Goal: Information Seeking & Learning: Learn about a topic

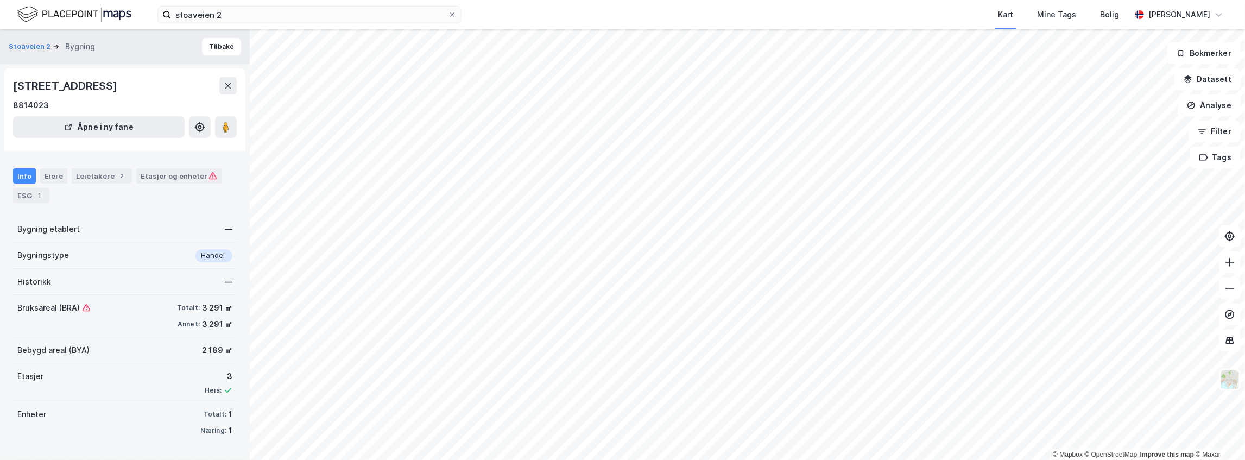
click at [1227, 292] on icon at bounding box center [1229, 288] width 11 height 11
click at [1233, 267] on button at bounding box center [1230, 262] width 22 height 22
click at [1231, 286] on icon at bounding box center [1229, 288] width 11 height 11
click at [222, 15] on input "stoaveien 2" at bounding box center [309, 15] width 277 height 16
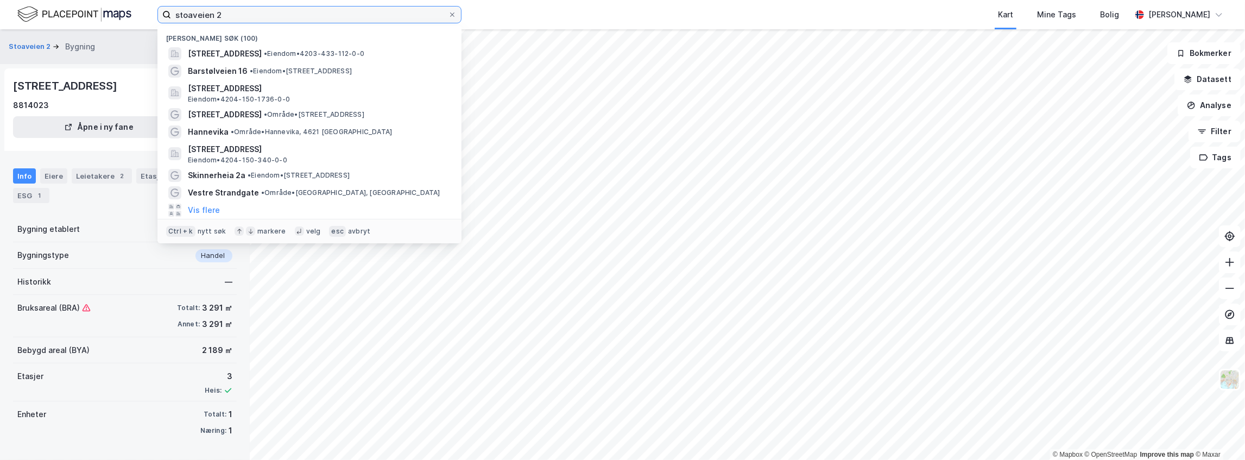
drag, startPoint x: 227, startPoint y: 15, endPoint x: 140, endPoint y: 15, distance: 87.4
click at [140, 15] on div "stoaveien 2 Nylige søk (100) [STREET_ADDRESS] • Eiendom • 4203-433-112-0-0 Bars…" at bounding box center [622, 14] width 1245 height 29
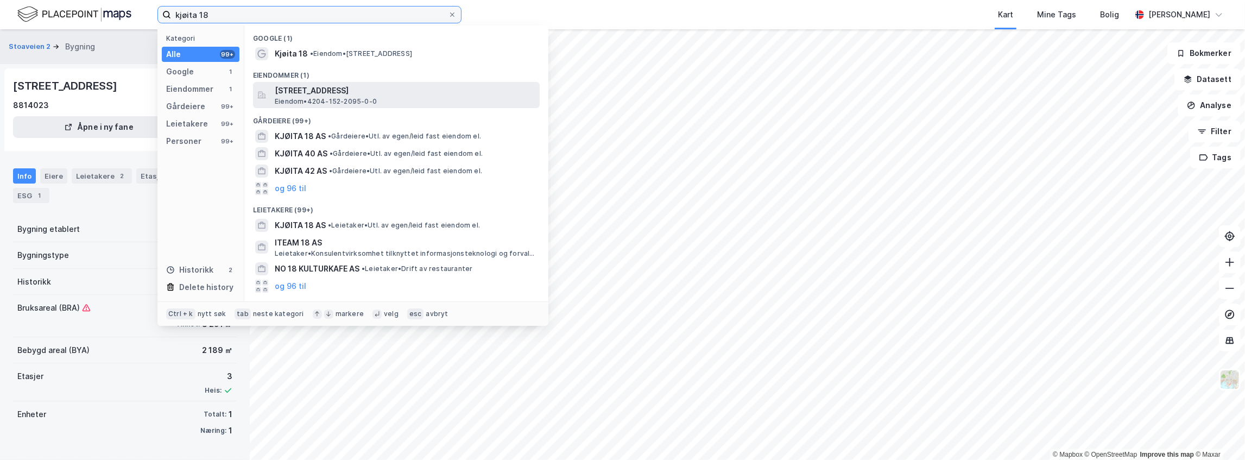
type input "kjøita 18"
click at [331, 97] on span "Eiendom • 4204-152-2095-0-0" at bounding box center [326, 101] width 102 height 9
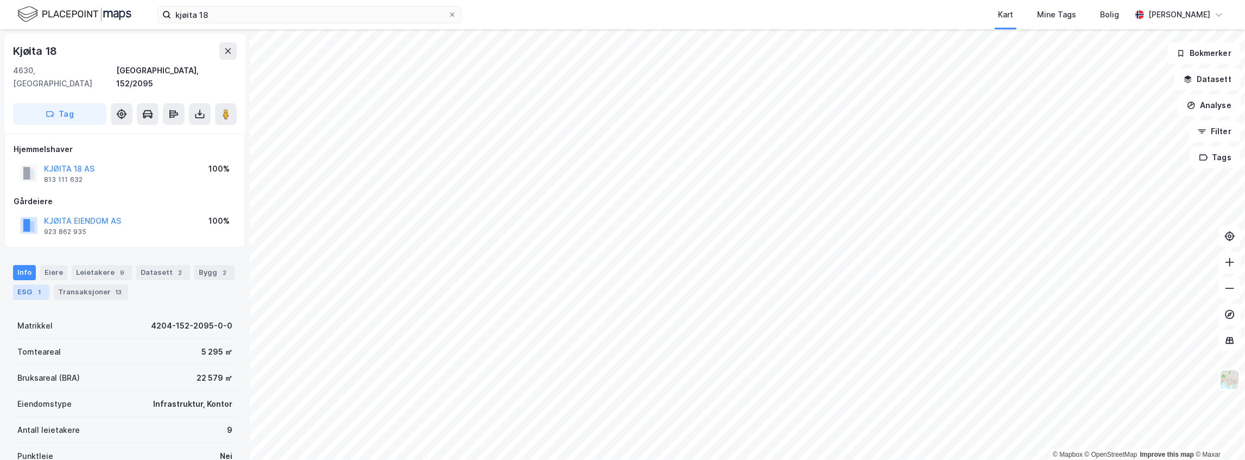
click at [31, 285] on div "ESG 1" at bounding box center [31, 292] width 36 height 15
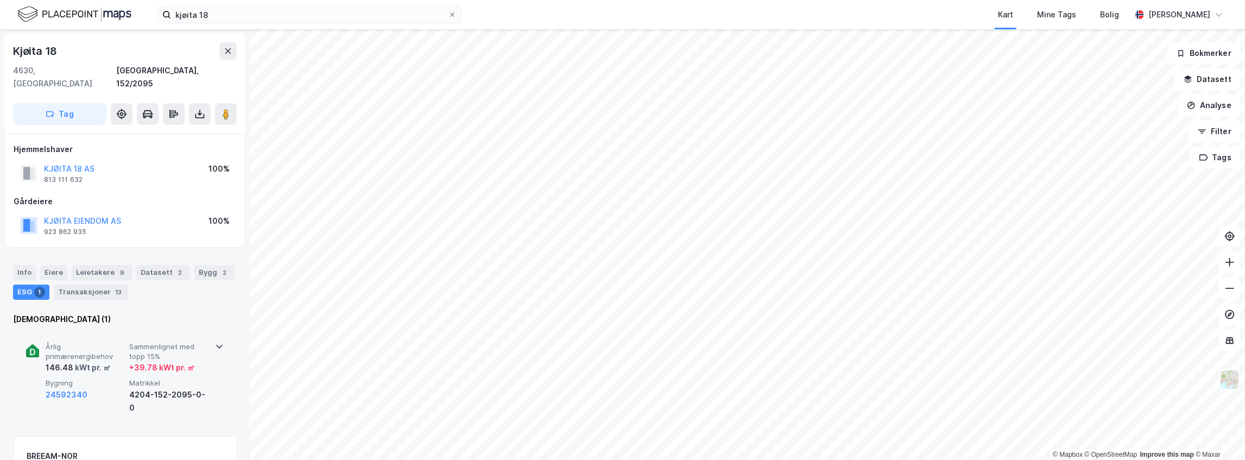
click at [216, 342] on icon at bounding box center [219, 346] width 9 height 9
